Goal: Task Accomplishment & Management: Manage account settings

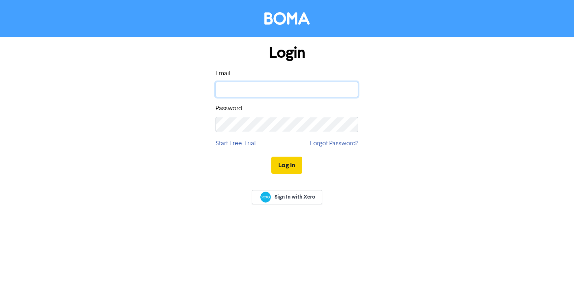
type input "[EMAIL_ADDRESS][DOMAIN_NAME]"
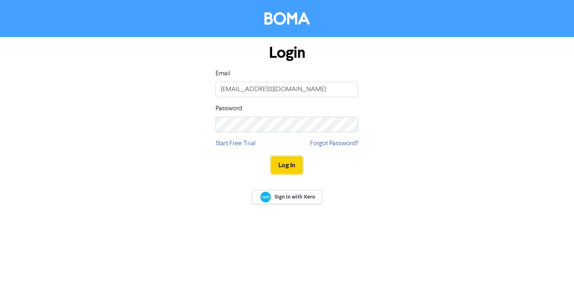
click at [284, 169] on button "Log In" at bounding box center [286, 165] width 31 height 17
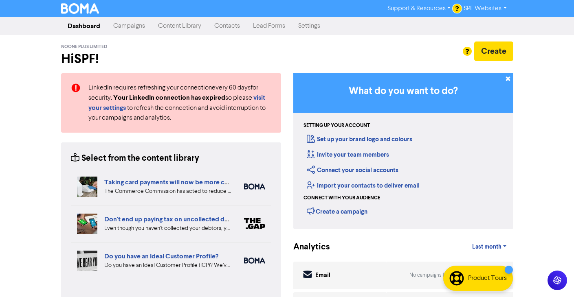
click at [308, 20] on link "Settings" at bounding box center [309, 26] width 35 height 16
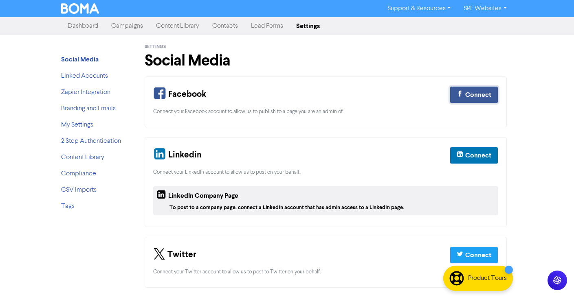
click at [482, 94] on div "Connect" at bounding box center [478, 95] width 26 height 10
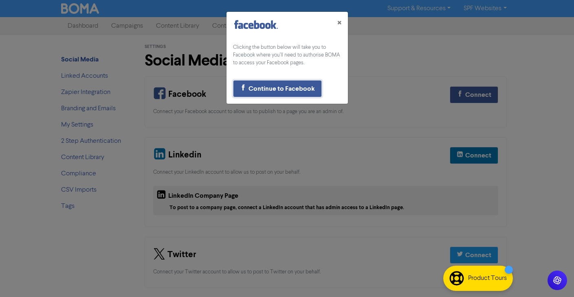
click at [291, 85] on div "Continue to Facebook" at bounding box center [282, 89] width 66 height 10
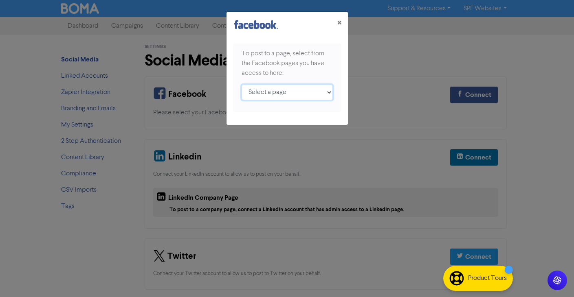
click at [295, 90] on select "Select a page Simple Strategies ;" at bounding box center [287, 92] width 91 height 15
click at [300, 86] on select "Select a page Simple Strategies ;" at bounding box center [287, 92] width 91 height 15
select select "340377879432174"
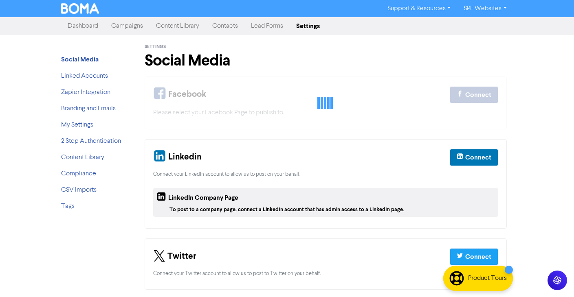
scroll to position [2, 0]
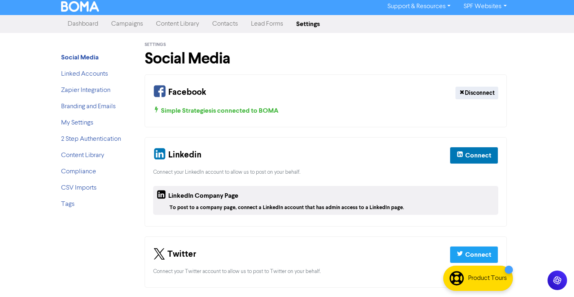
click at [127, 26] on link "Campaigns" at bounding box center [127, 24] width 45 height 16
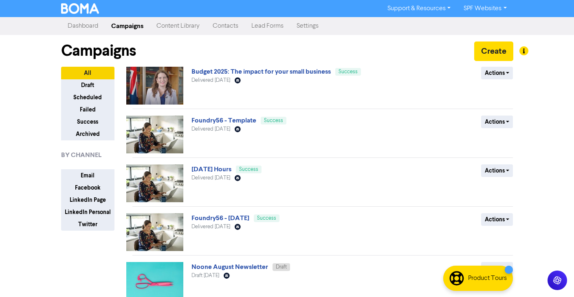
click at [316, 24] on link "Settings" at bounding box center [307, 26] width 35 height 16
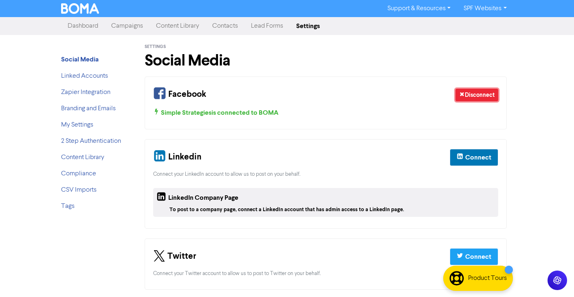
click at [481, 94] on button "Disconnect" at bounding box center [477, 95] width 43 height 13
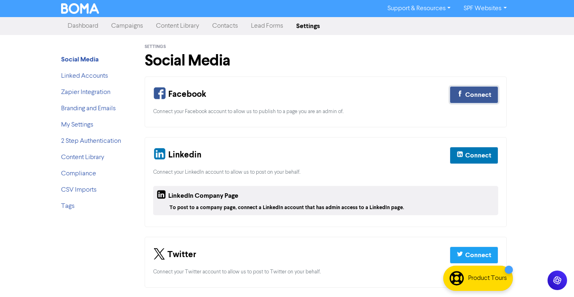
click at [468, 90] on div "Connect" at bounding box center [478, 95] width 26 height 10
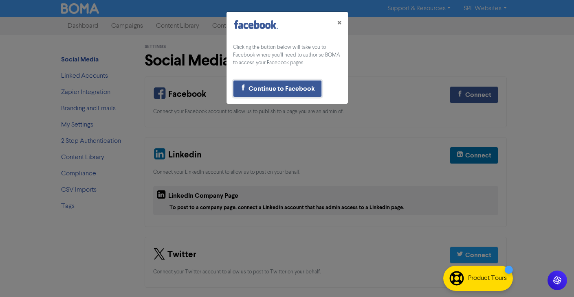
click at [283, 84] on div "Continue to Facebook" at bounding box center [282, 89] width 66 height 10
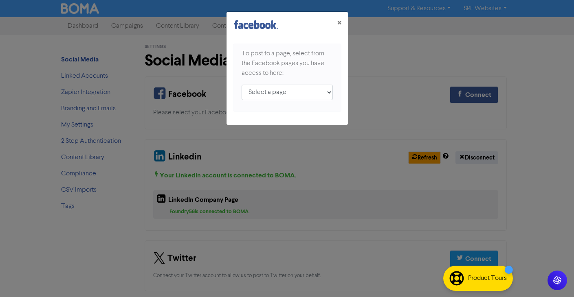
click at [308, 84] on div "To post to a page, select from the Facebook pages you have access to here: Sele…" at bounding box center [287, 78] width 108 height 68
click at [304, 92] on select "Select a page Simple Strategies ;" at bounding box center [287, 92] width 91 height 15
click at [339, 24] on span "×" at bounding box center [339, 23] width 4 height 12
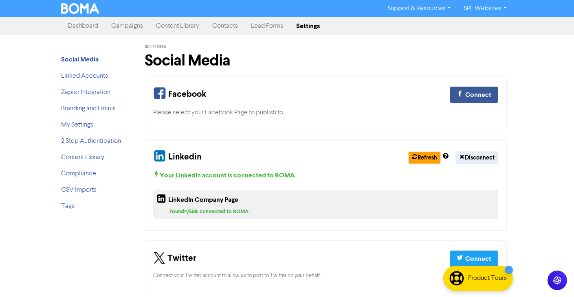
scroll to position [4, 0]
